Goal: Information Seeking & Learning: Learn about a topic

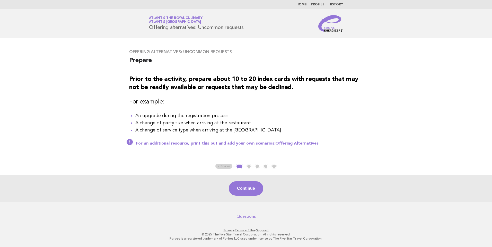
click at [305, 3] on link "Home" at bounding box center [301, 4] width 10 height 3
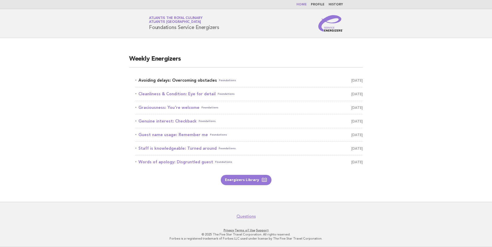
click at [205, 82] on link "Avoiding delays: Overcoming obstacles Foundations October 5" at bounding box center [248, 80] width 227 height 7
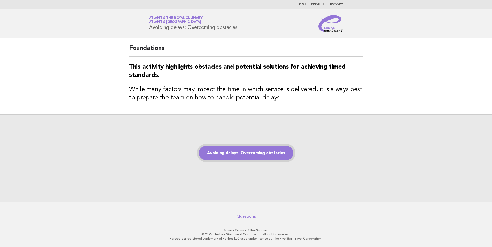
click at [252, 154] on link "Avoiding delays: Overcoming obstacles" at bounding box center [246, 153] width 94 height 14
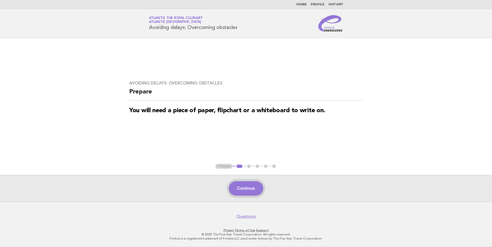
click at [256, 191] on button "Continue" at bounding box center [246, 189] width 34 height 14
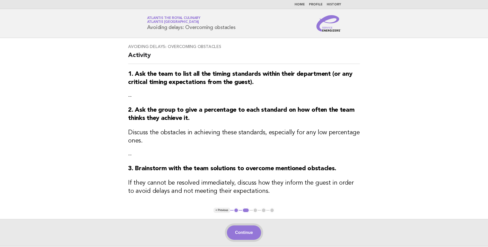
click at [252, 233] on button "Continue" at bounding box center [244, 233] width 34 height 14
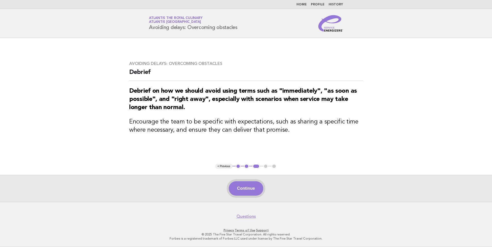
click at [252, 187] on button "Continue" at bounding box center [246, 189] width 34 height 14
